Goal: Information Seeking & Learning: Learn about a topic

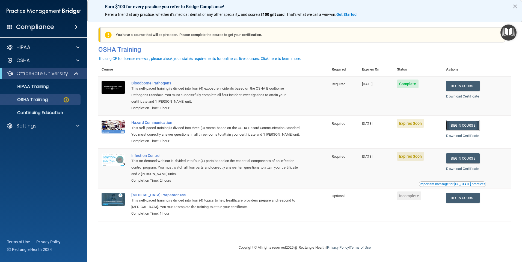
click at [468, 124] on link "Begin Course" at bounding box center [462, 126] width 33 height 10
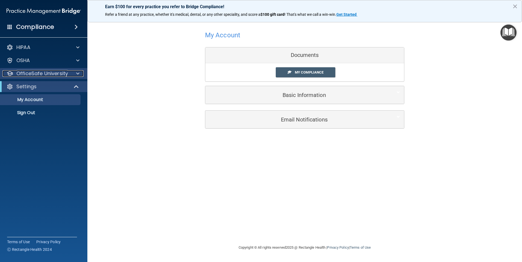
click at [75, 71] on div at bounding box center [77, 73] width 14 height 7
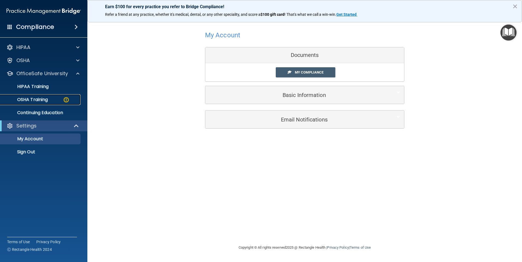
click at [43, 97] on p "OSHA Training" at bounding box center [26, 99] width 44 height 5
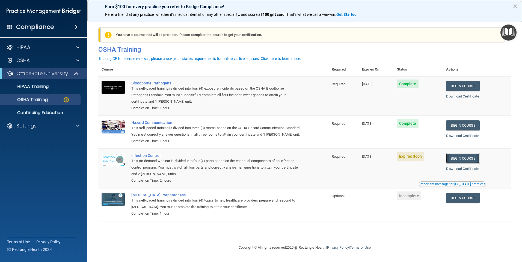
click at [466, 164] on link "Begin Course" at bounding box center [462, 159] width 33 height 10
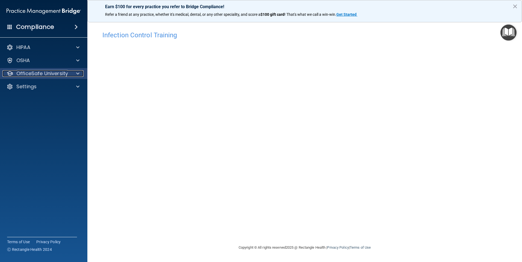
click at [72, 73] on div at bounding box center [77, 73] width 14 height 7
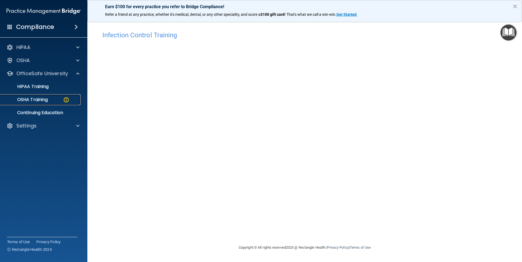
click at [43, 101] on p "OSHA Training" at bounding box center [26, 99] width 44 height 5
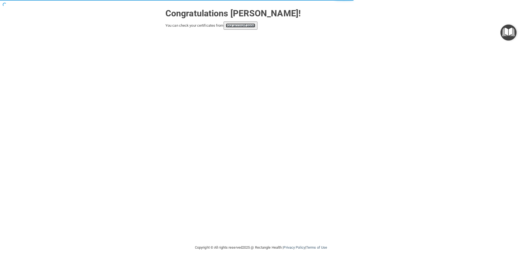
click at [247, 27] on link "your account page!" at bounding box center [241, 25] width 30 height 4
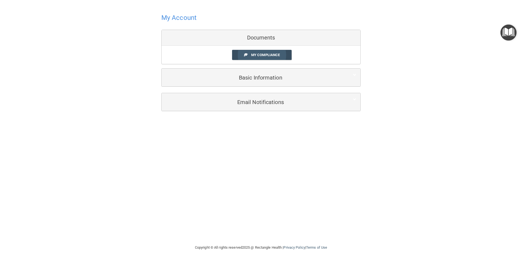
click at [261, 55] on span "My Compliance" at bounding box center [265, 55] width 29 height 4
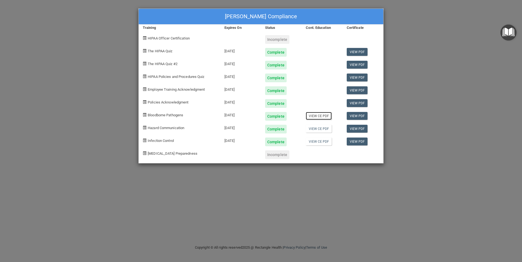
click at [313, 115] on link "View CE PDF" at bounding box center [319, 116] width 26 height 8
